Goal: Complete application form: Complete application form

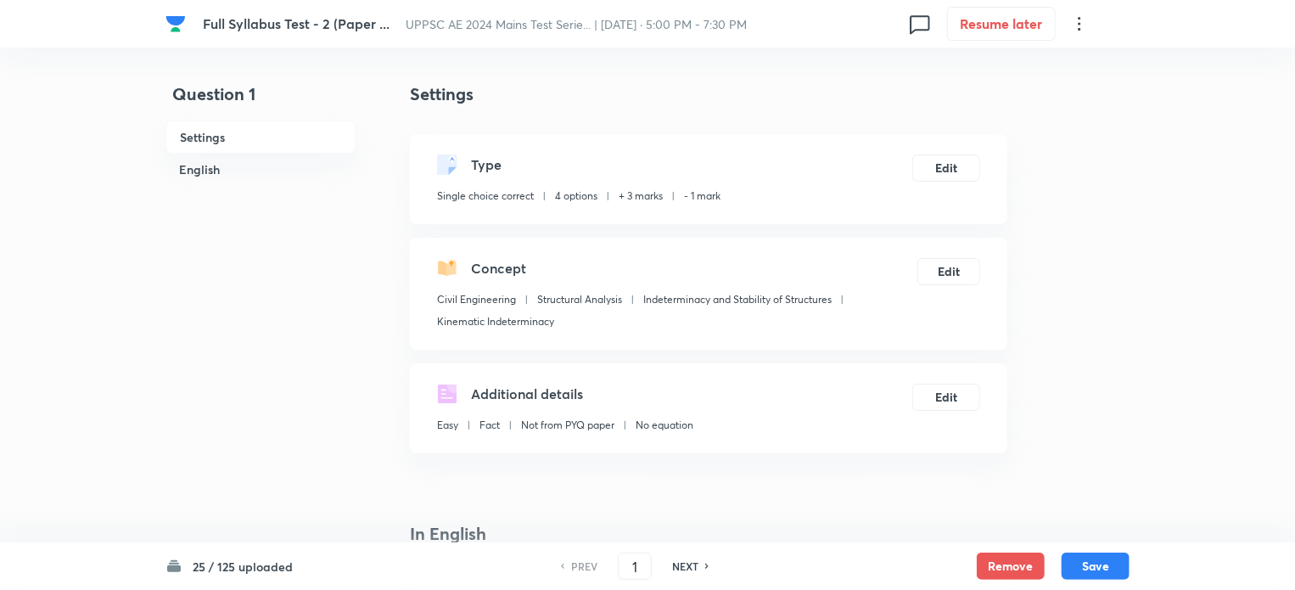
click at [699, 563] on div "NEXT" at bounding box center [687, 565] width 45 height 15
type input "2"
checkbox input "false"
checkbox input "true"
click at [699, 563] on div "NEXT" at bounding box center [687, 565] width 45 height 15
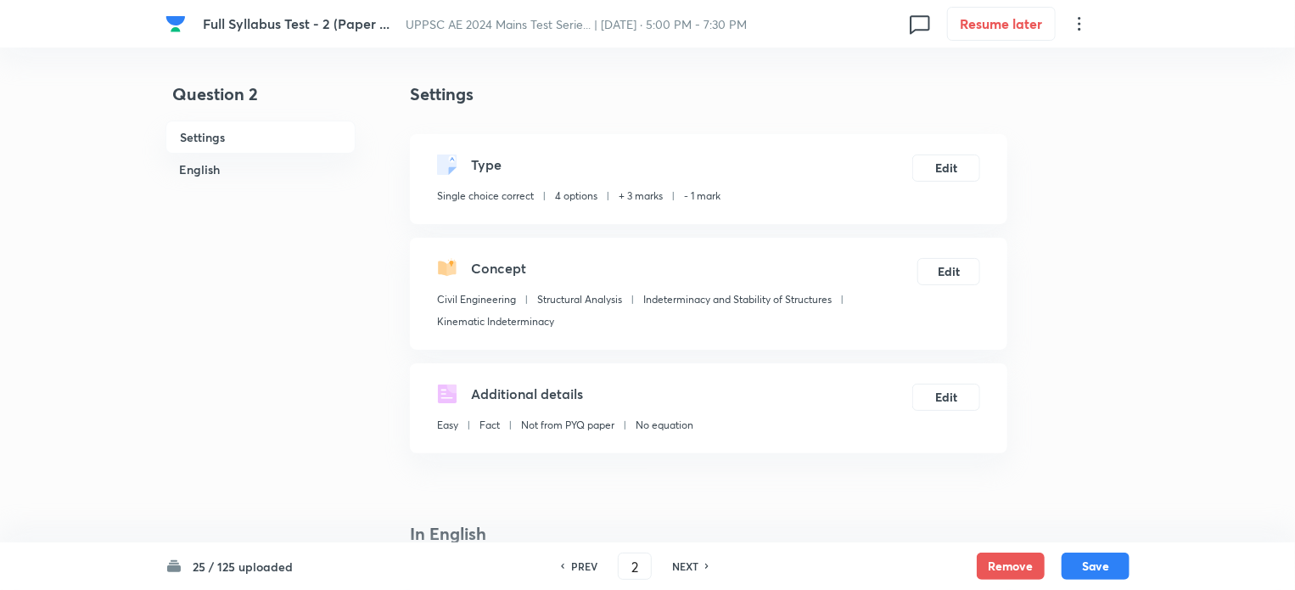
type input "3"
checkbox input "false"
checkbox input "true"
click at [699, 563] on div "NEXT" at bounding box center [687, 565] width 45 height 15
type input "4"
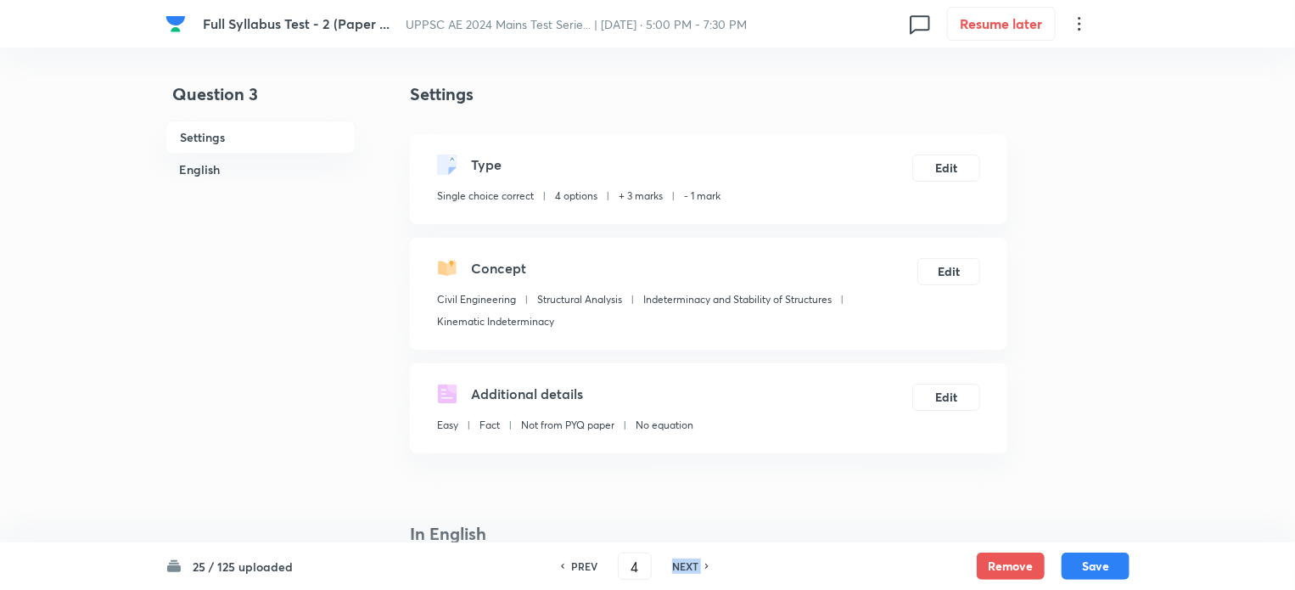
checkbox input "false"
checkbox input "true"
click at [698, 563] on div "NEXT" at bounding box center [687, 565] width 45 height 15
type input "5"
checkbox input "false"
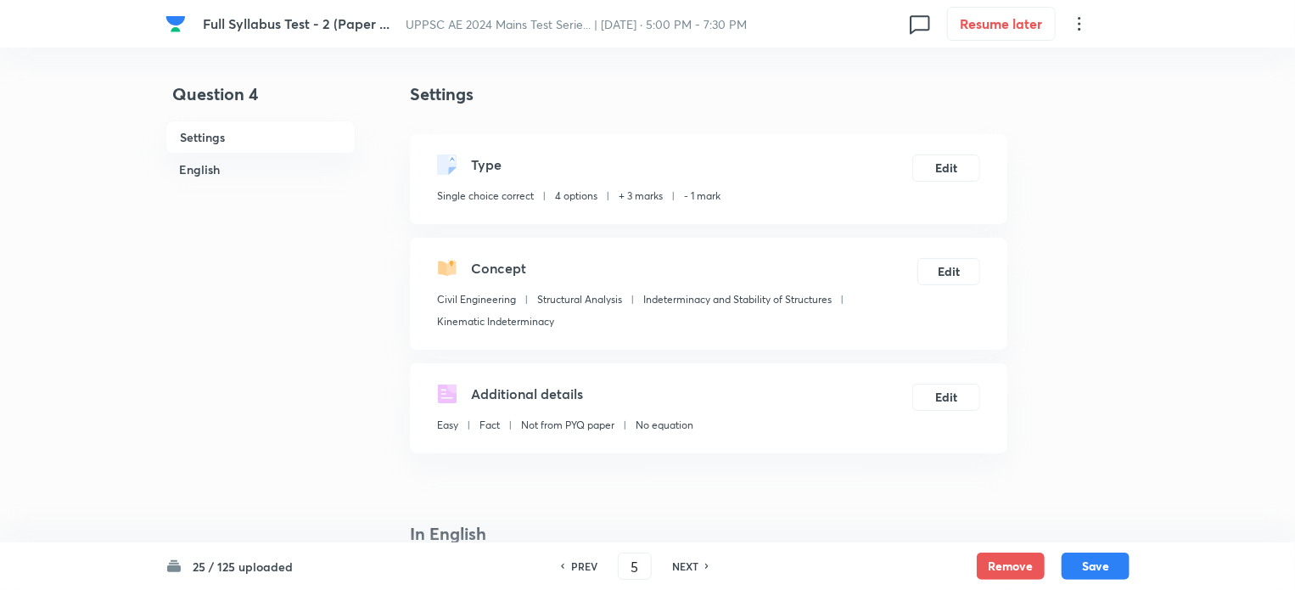
checkbox input "true"
click at [698, 563] on div "NEXT" at bounding box center [687, 565] width 45 height 15
type input "6"
checkbox input "true"
click at [698, 563] on div "NEXT" at bounding box center [687, 565] width 45 height 15
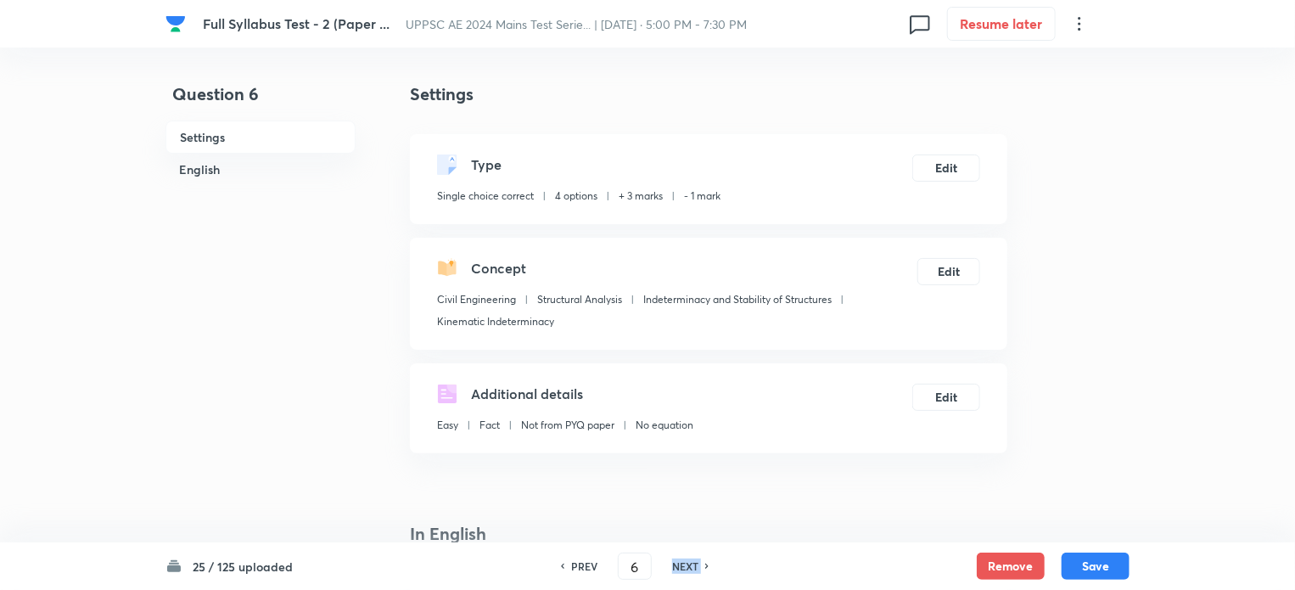
type input "7"
checkbox input "true"
click at [698, 563] on div "NEXT" at bounding box center [687, 565] width 45 height 15
type input "8"
checkbox input "false"
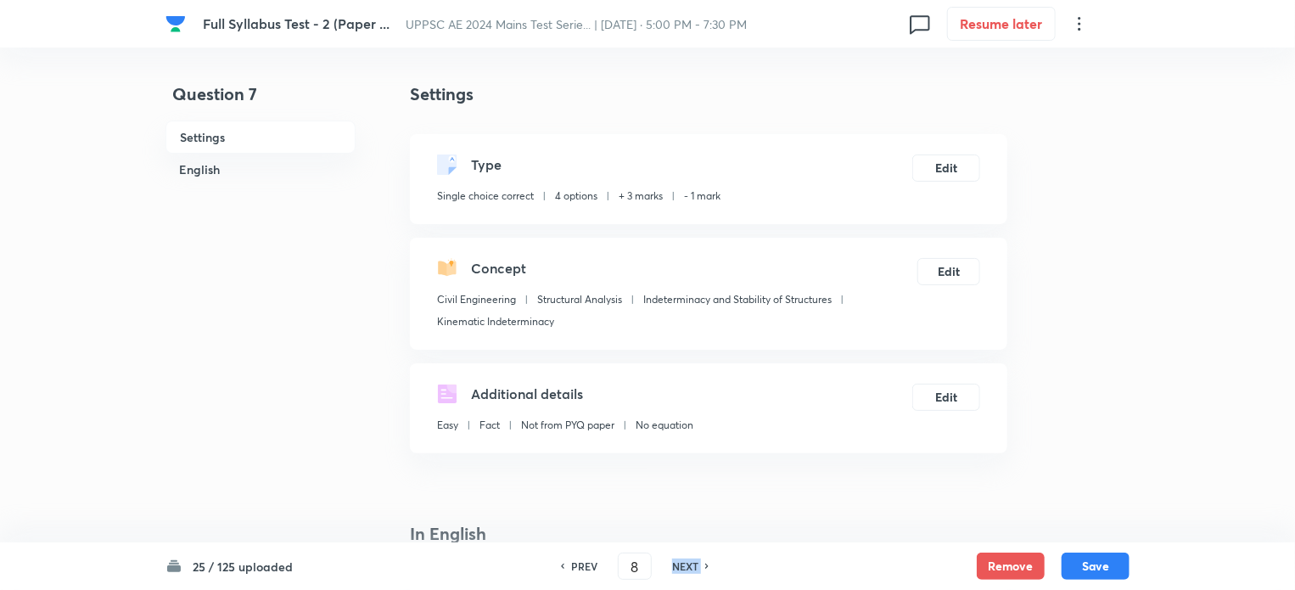
checkbox input "true"
click at [698, 563] on div "NEXT" at bounding box center [687, 565] width 45 height 15
type input "9"
checkbox input "false"
checkbox input "true"
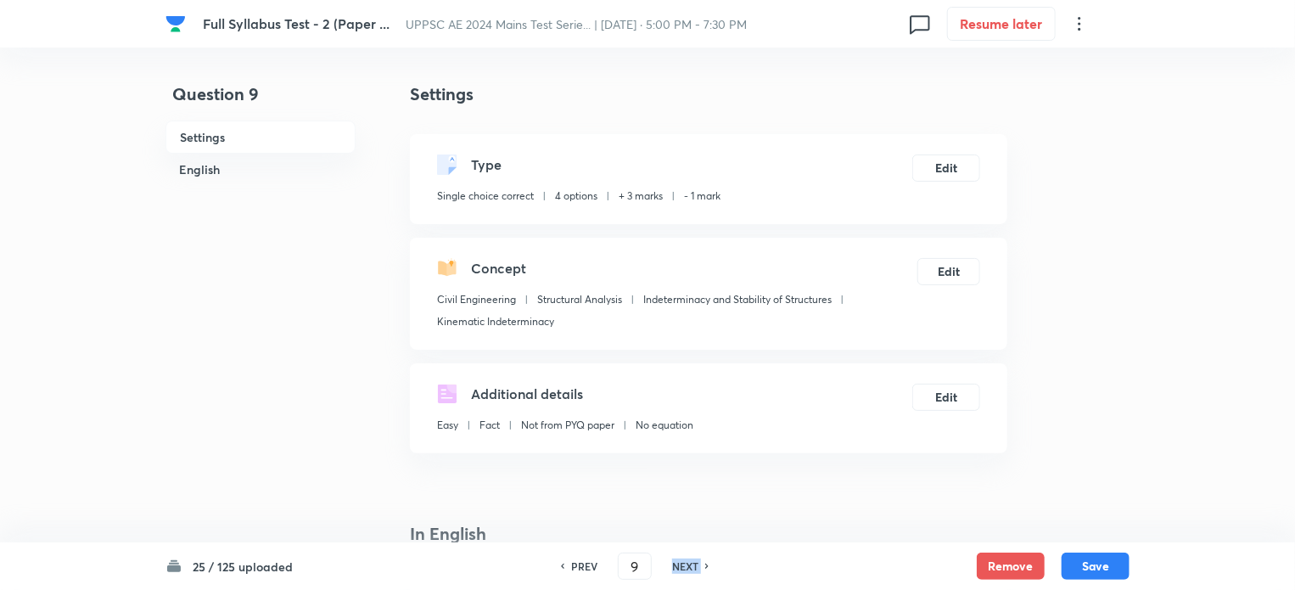
click at [698, 563] on div "NEXT" at bounding box center [687, 565] width 45 height 15
type input "10"
checkbox input "false"
checkbox input "true"
click at [699, 559] on div "NEXT" at bounding box center [687, 565] width 45 height 15
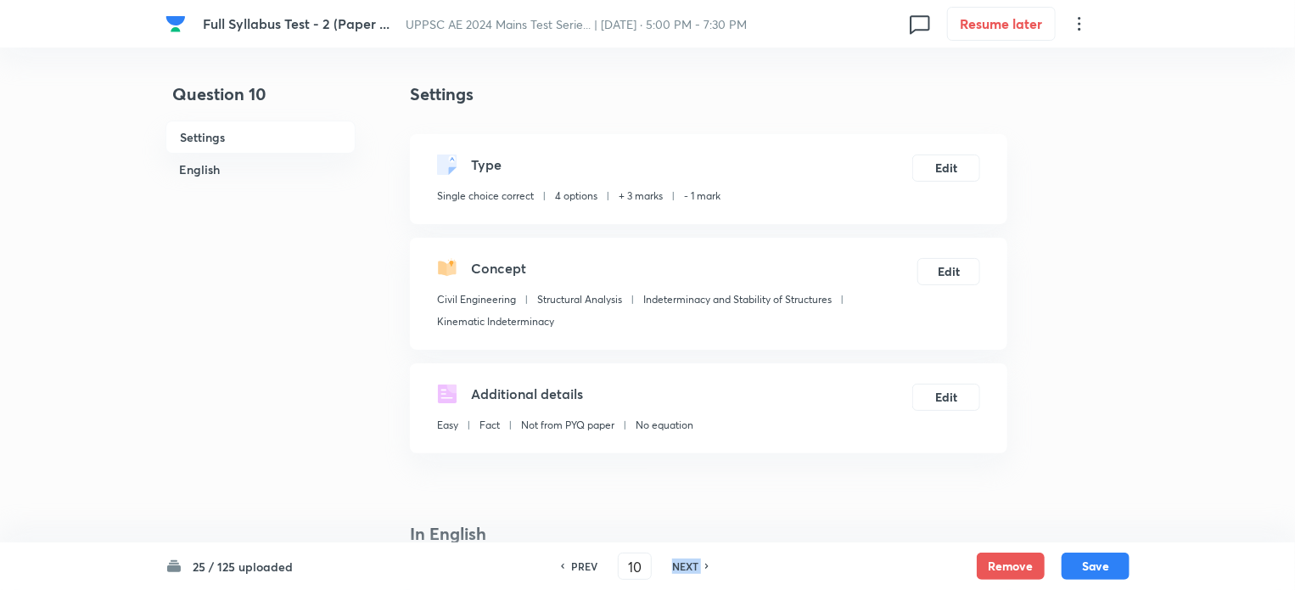
type input "11"
checkbox input "false"
checkbox input "true"
click at [699, 559] on div "NEXT" at bounding box center [687, 565] width 45 height 15
type input "12"
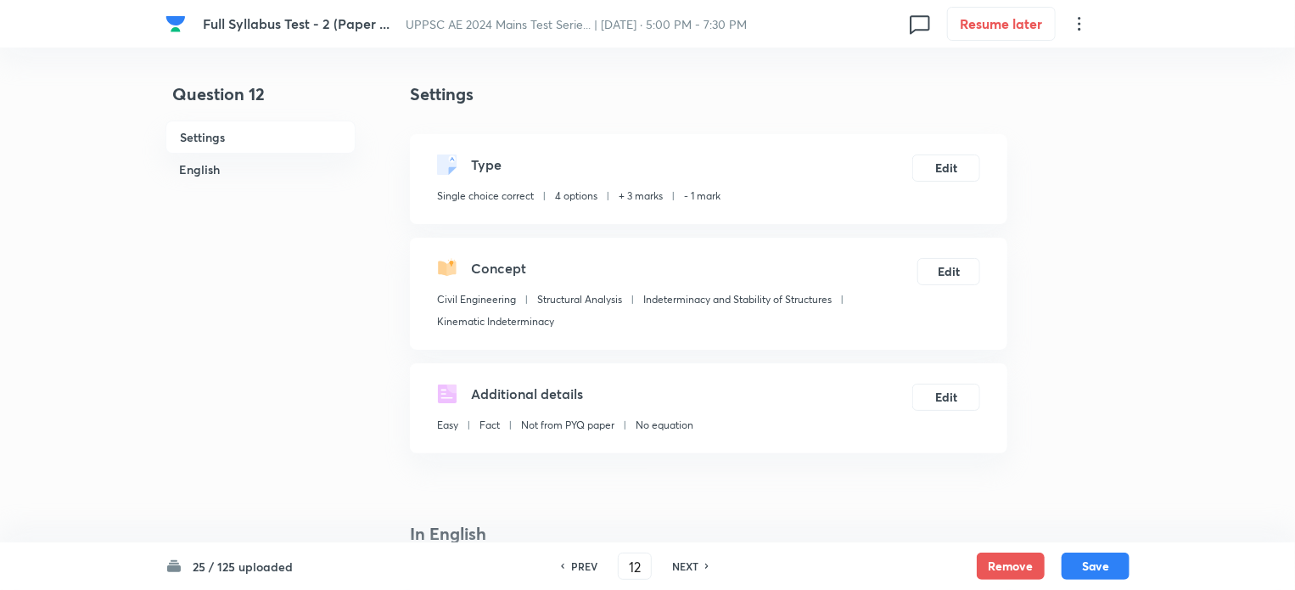
checkbox input "false"
checkbox input "true"
click at [699, 559] on div "NEXT" at bounding box center [687, 565] width 45 height 15
type input "13"
checkbox input "false"
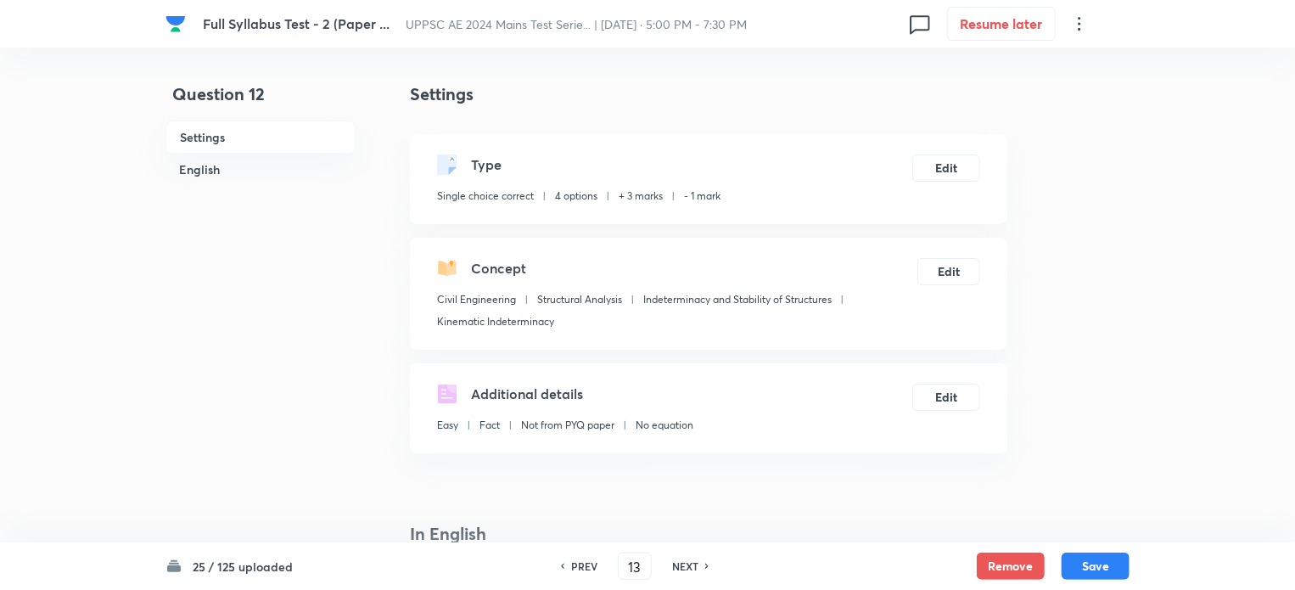
checkbox input "true"
click at [699, 559] on div "NEXT" at bounding box center [687, 565] width 45 height 15
type input "14"
checkbox input "false"
checkbox input "true"
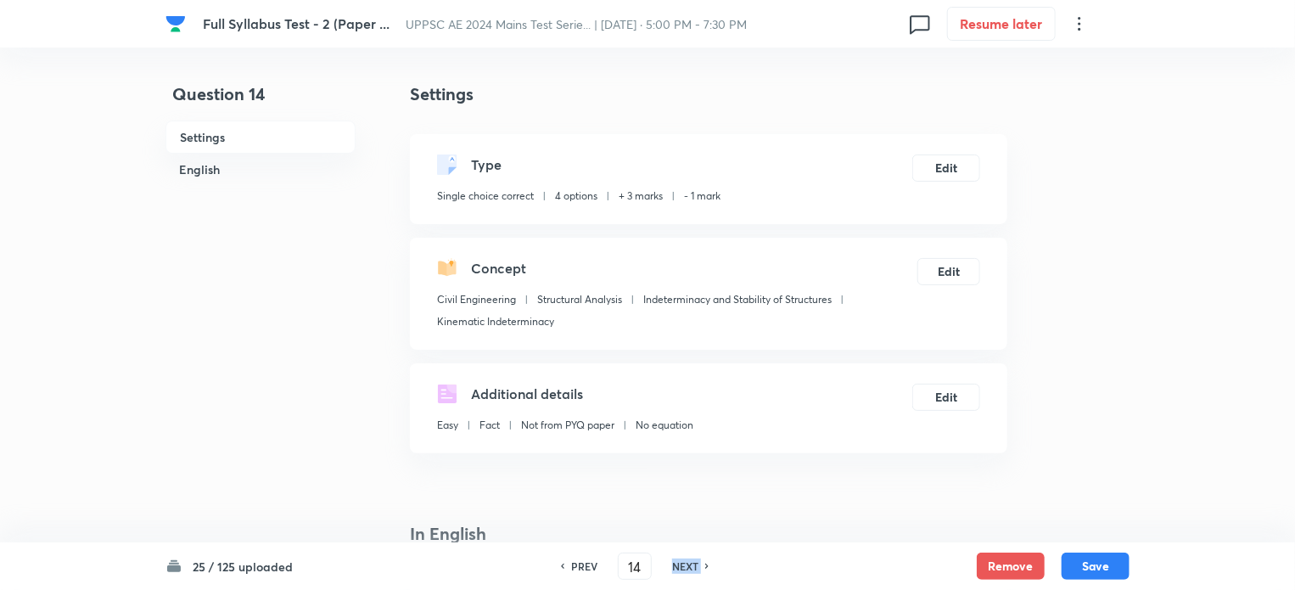
click at [699, 559] on div "NEXT" at bounding box center [687, 565] width 45 height 15
type input "15"
checkbox input "false"
checkbox input "true"
click at [699, 559] on div "NEXT" at bounding box center [687, 565] width 45 height 15
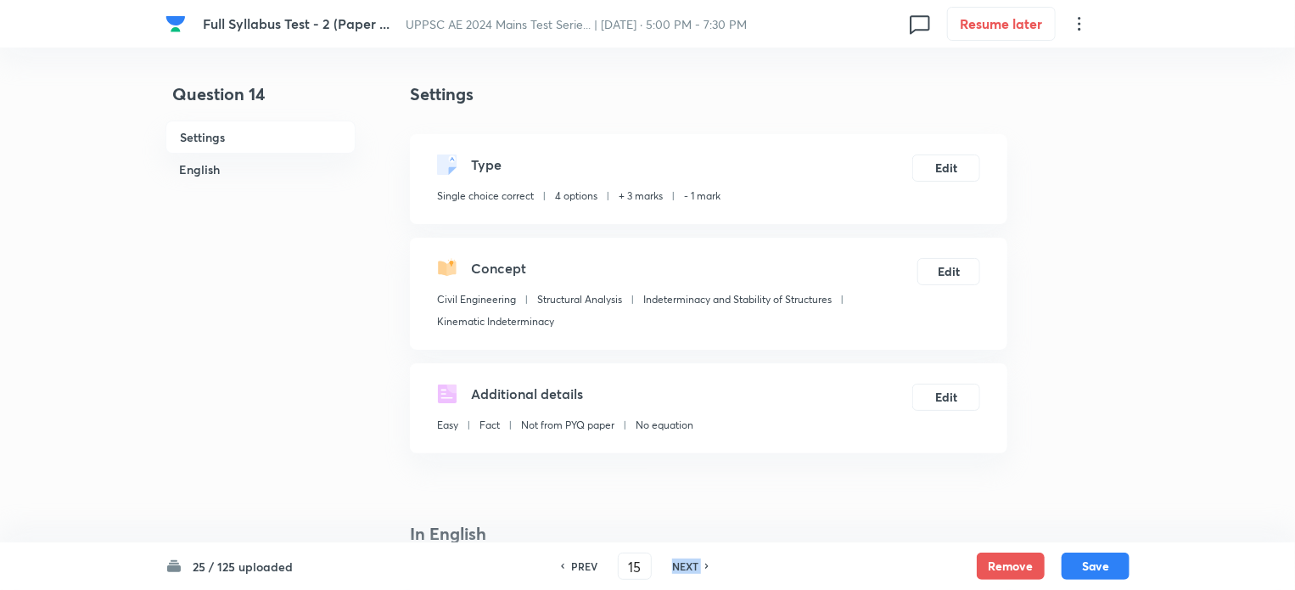
type input "16"
checkbox input "false"
checkbox input "true"
click at [699, 559] on div "NEXT" at bounding box center [687, 565] width 45 height 15
type input "17"
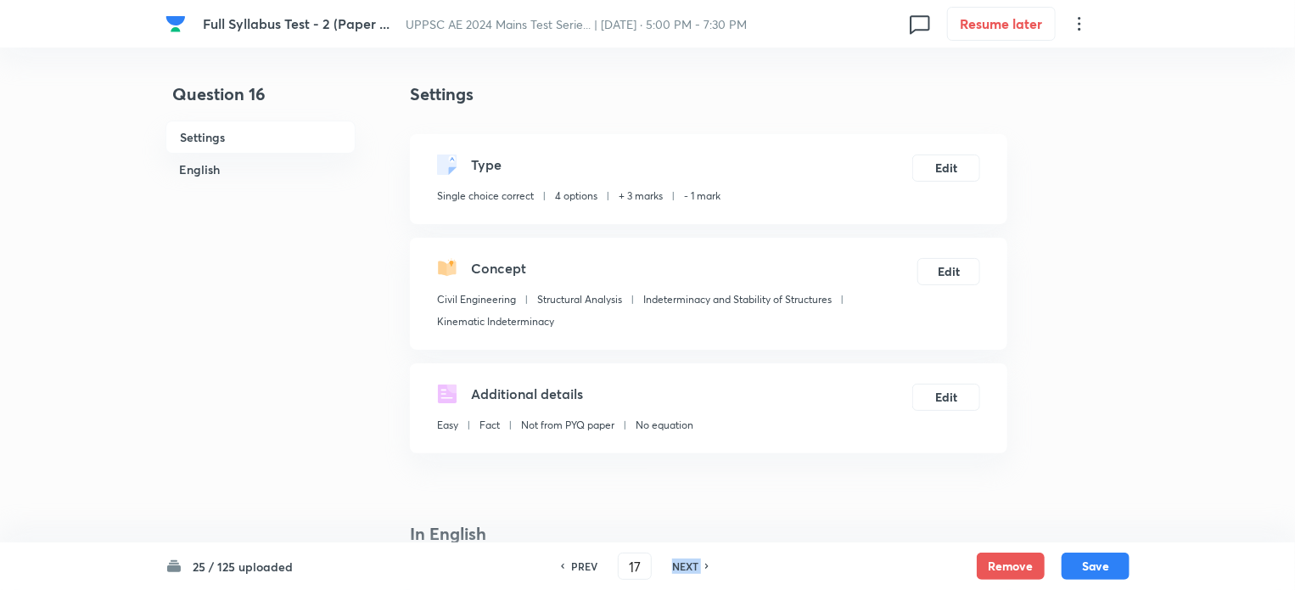
checkbox input "false"
checkbox input "true"
click at [699, 559] on div "NEXT" at bounding box center [687, 565] width 45 height 15
type input "18"
checkbox input "true"
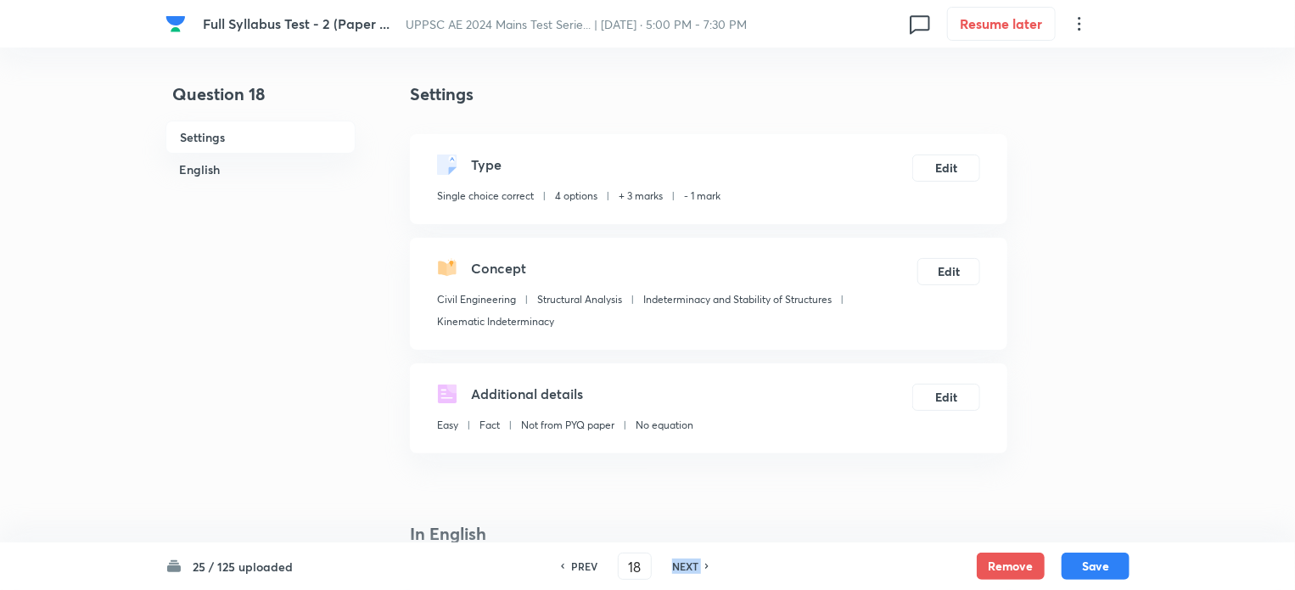
click at [699, 559] on div "NEXT" at bounding box center [687, 565] width 45 height 15
type input "19"
checkbox input "true"
click at [699, 559] on div "NEXT" at bounding box center [687, 565] width 45 height 15
type input "20"
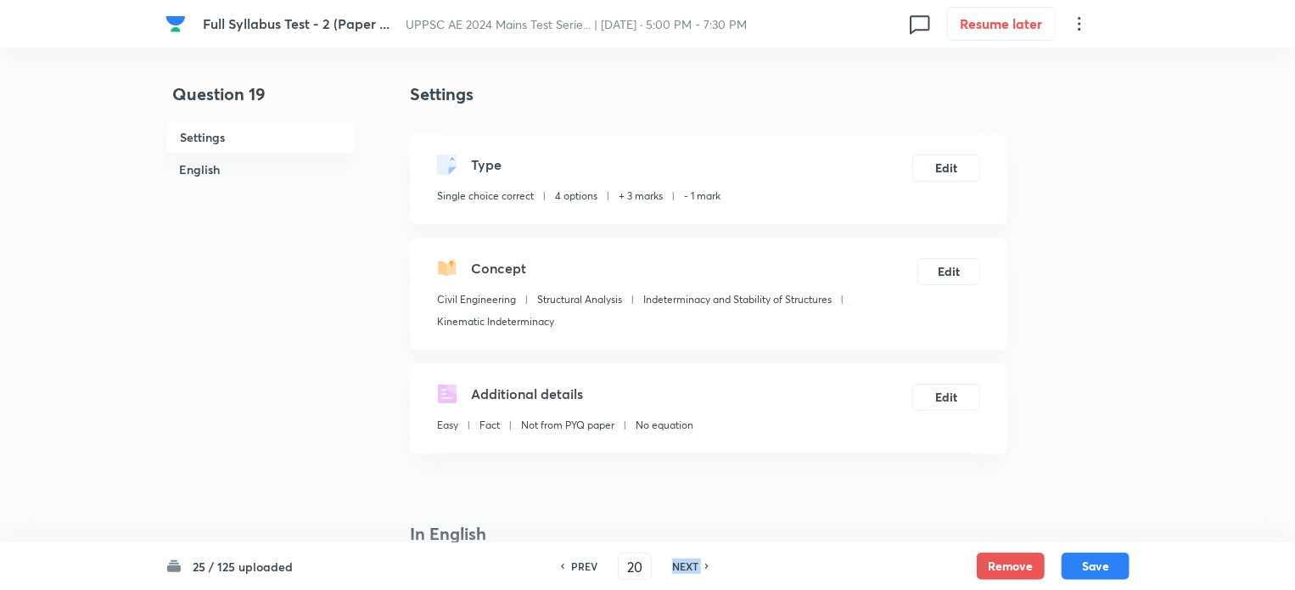
checkbox input "false"
click at [699, 559] on div "NEXT" at bounding box center [687, 565] width 45 height 15
checkbox input "true"
type input "21"
checkbox input "false"
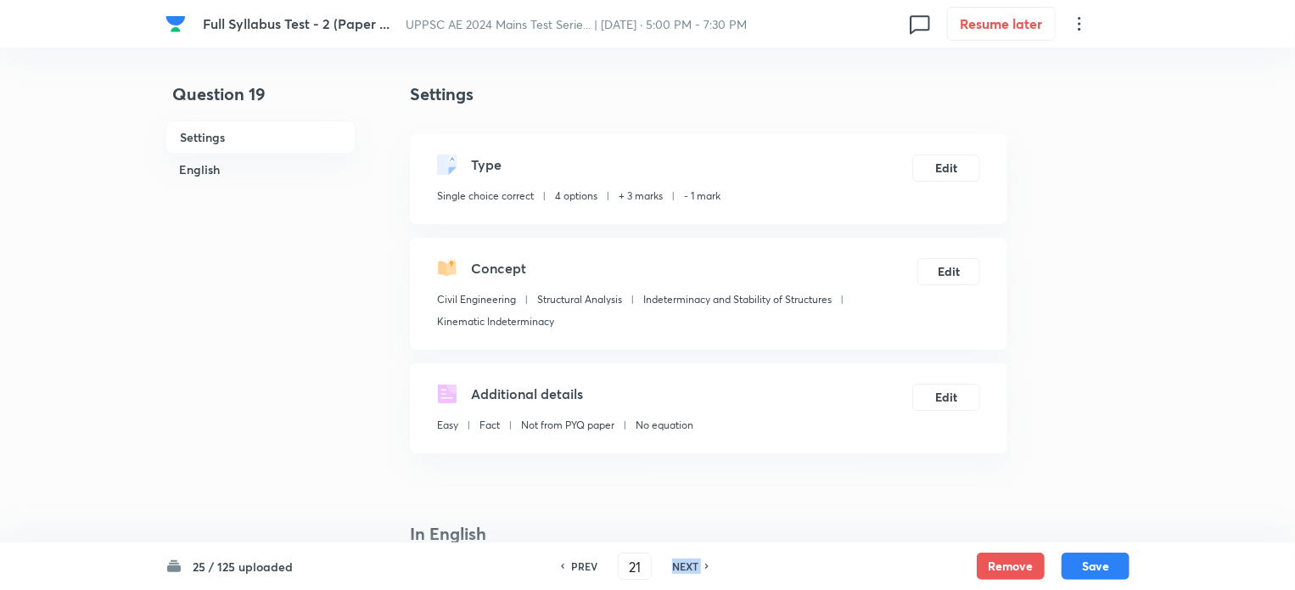
checkbox input "true"
click at [699, 559] on div "NEXT" at bounding box center [687, 565] width 45 height 15
type input "22"
checkbox input "false"
click at [699, 559] on div "NEXT" at bounding box center [687, 565] width 45 height 15
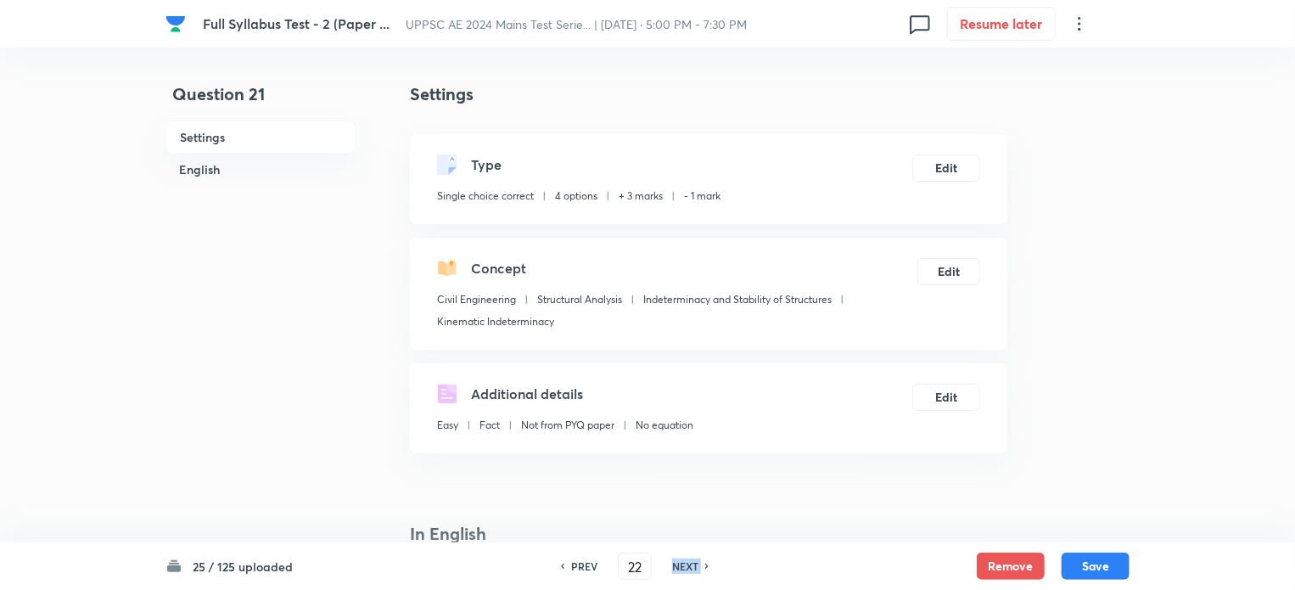
checkbox input "true"
type input "23"
checkbox input "false"
checkbox input "true"
click at [699, 559] on div "NEXT" at bounding box center [687, 565] width 45 height 15
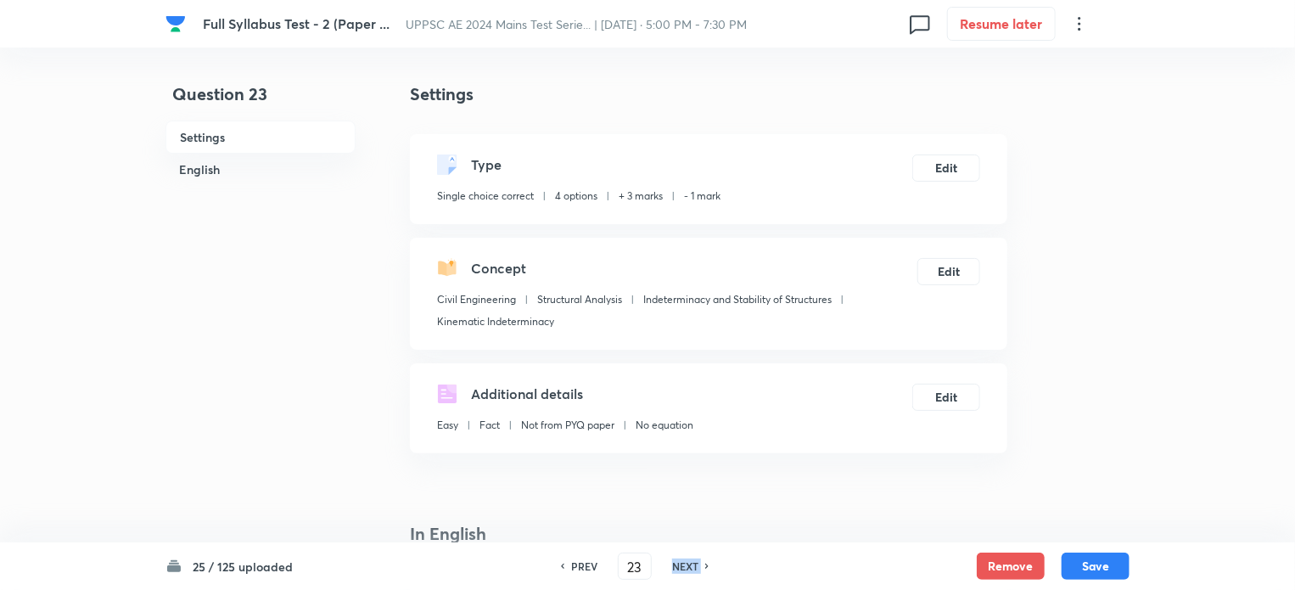
type input "24"
checkbox input "false"
checkbox input "true"
click at [699, 559] on div "NEXT" at bounding box center [687, 565] width 45 height 15
type input "25"
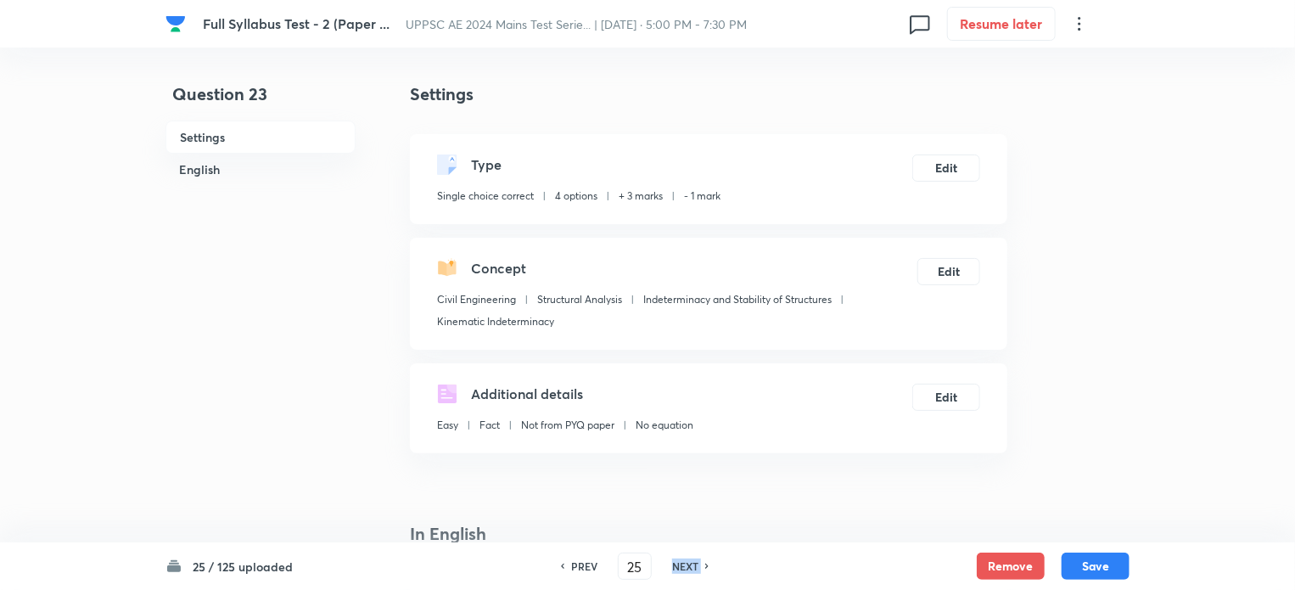
checkbox input "false"
checkbox input "true"
click at [699, 559] on div "NEXT" at bounding box center [687, 565] width 45 height 15
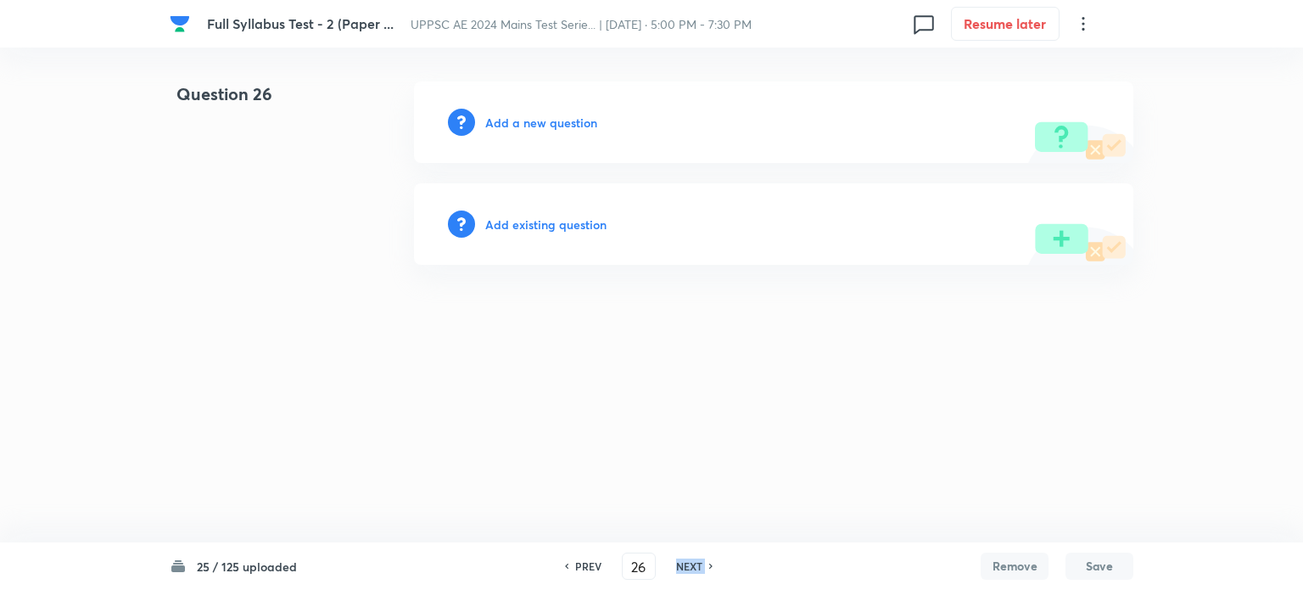
click at [699, 559] on h6 "NEXT" at bounding box center [689, 565] width 26 height 15
type input "27"
